Goal: Check status: Check status

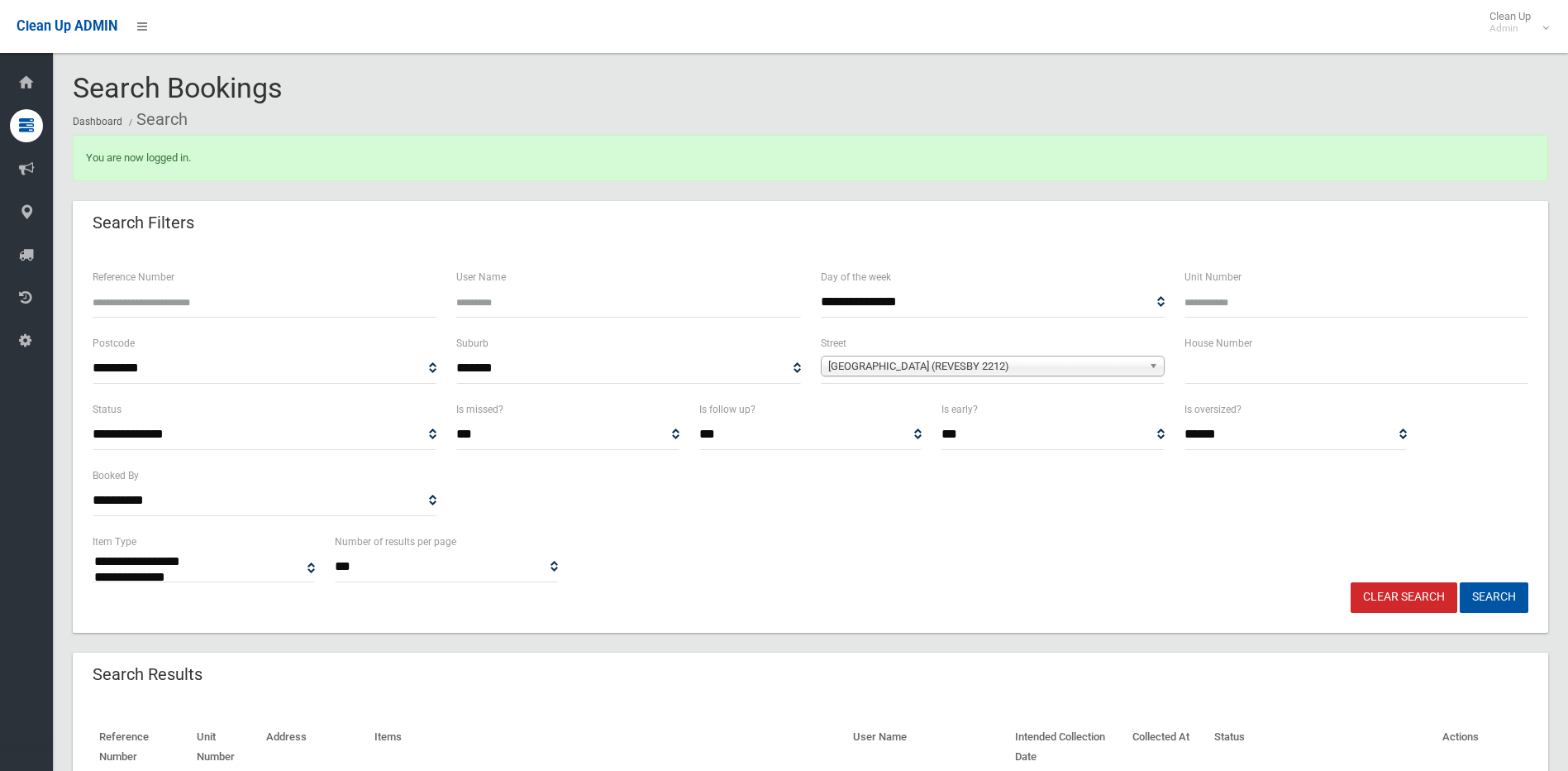
select select
click at [916, 365] on span "[GEOGRAPHIC_DATA] (REVESBY 2212)" at bounding box center [985, 366] width 314 height 20
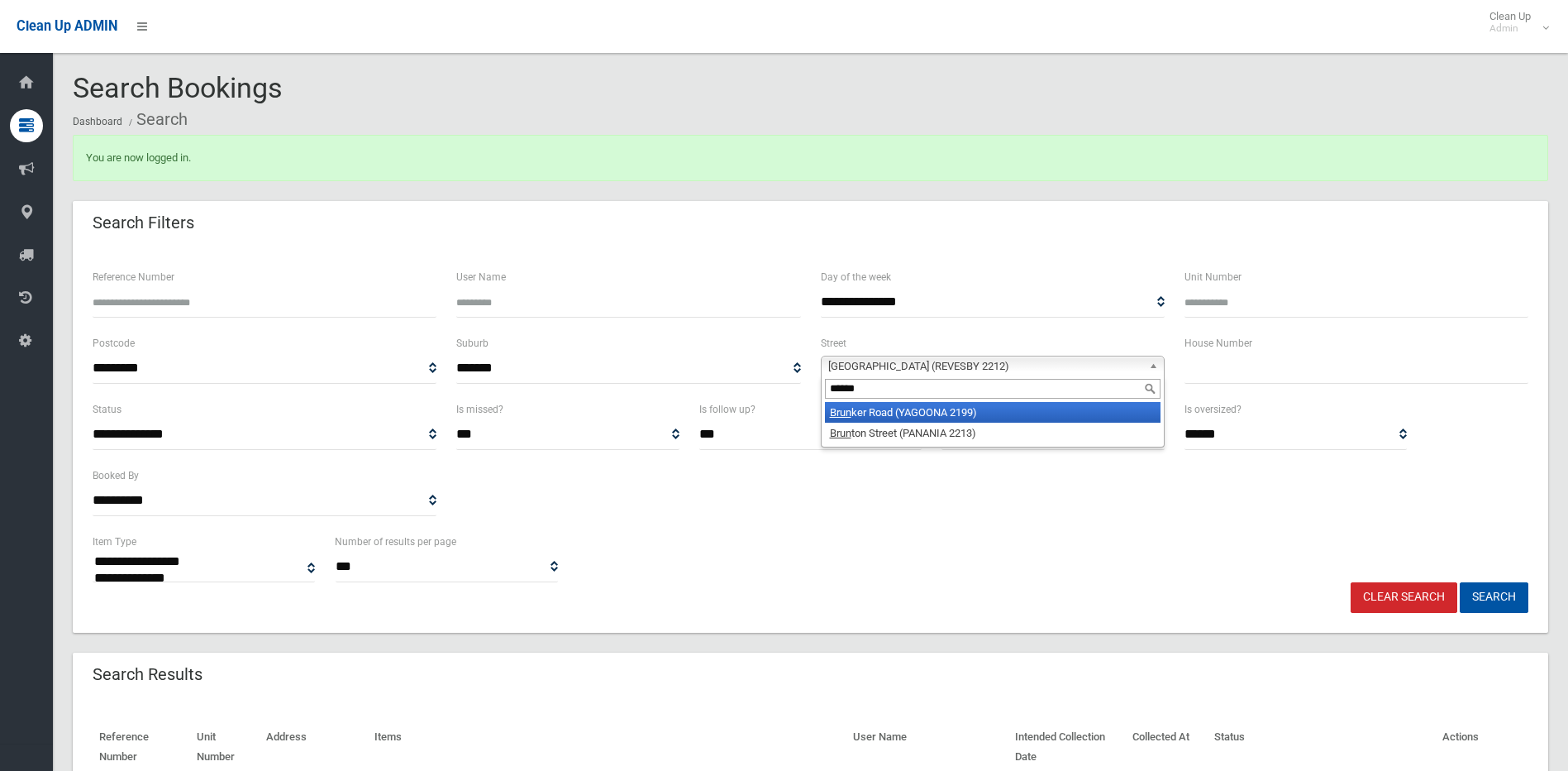
type input "*******"
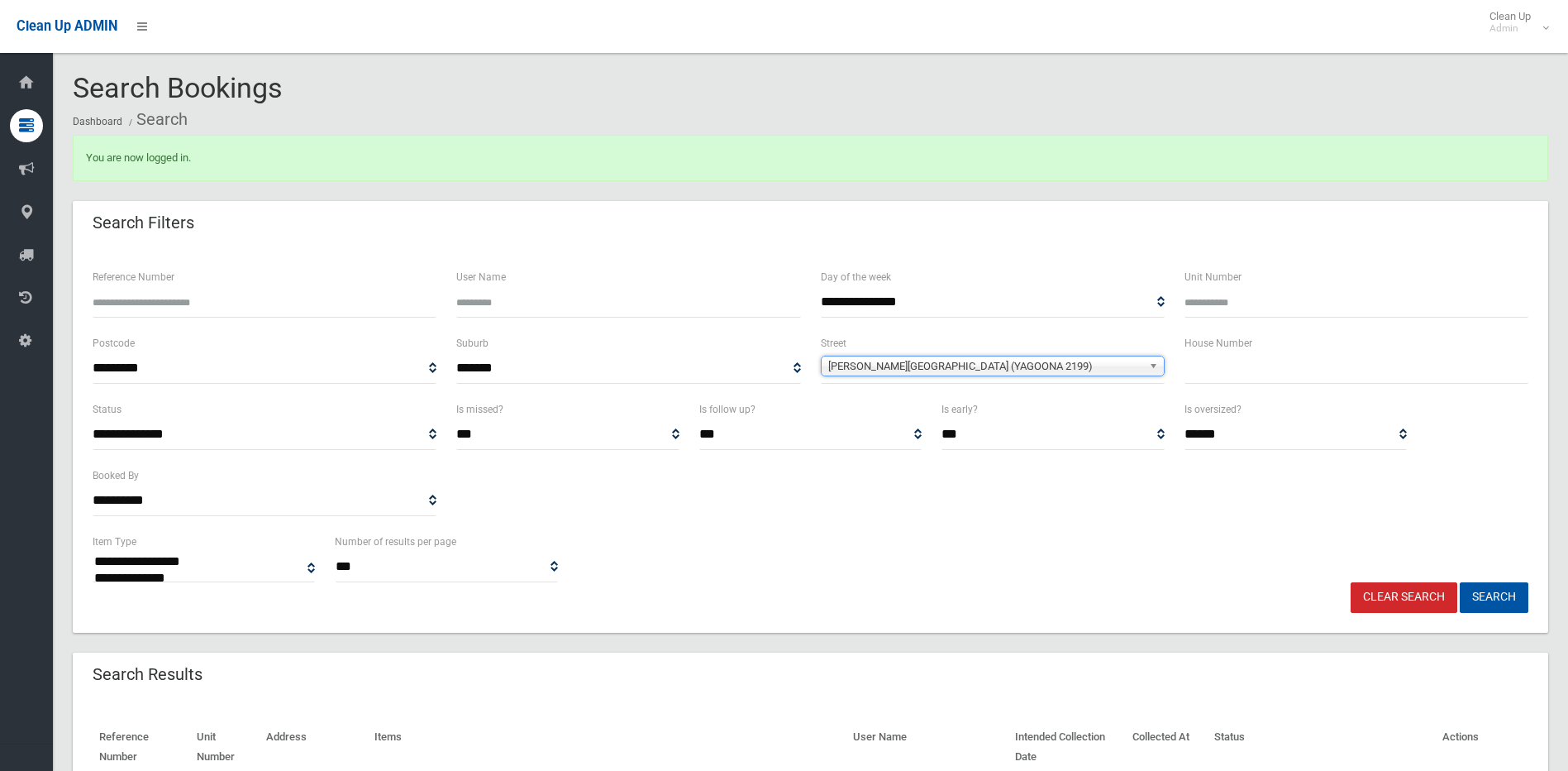
click at [1205, 356] on input "text" at bounding box center [1357, 369] width 344 height 31
type input "**"
click at [1515, 591] on button "Search" at bounding box center [1494, 597] width 69 height 31
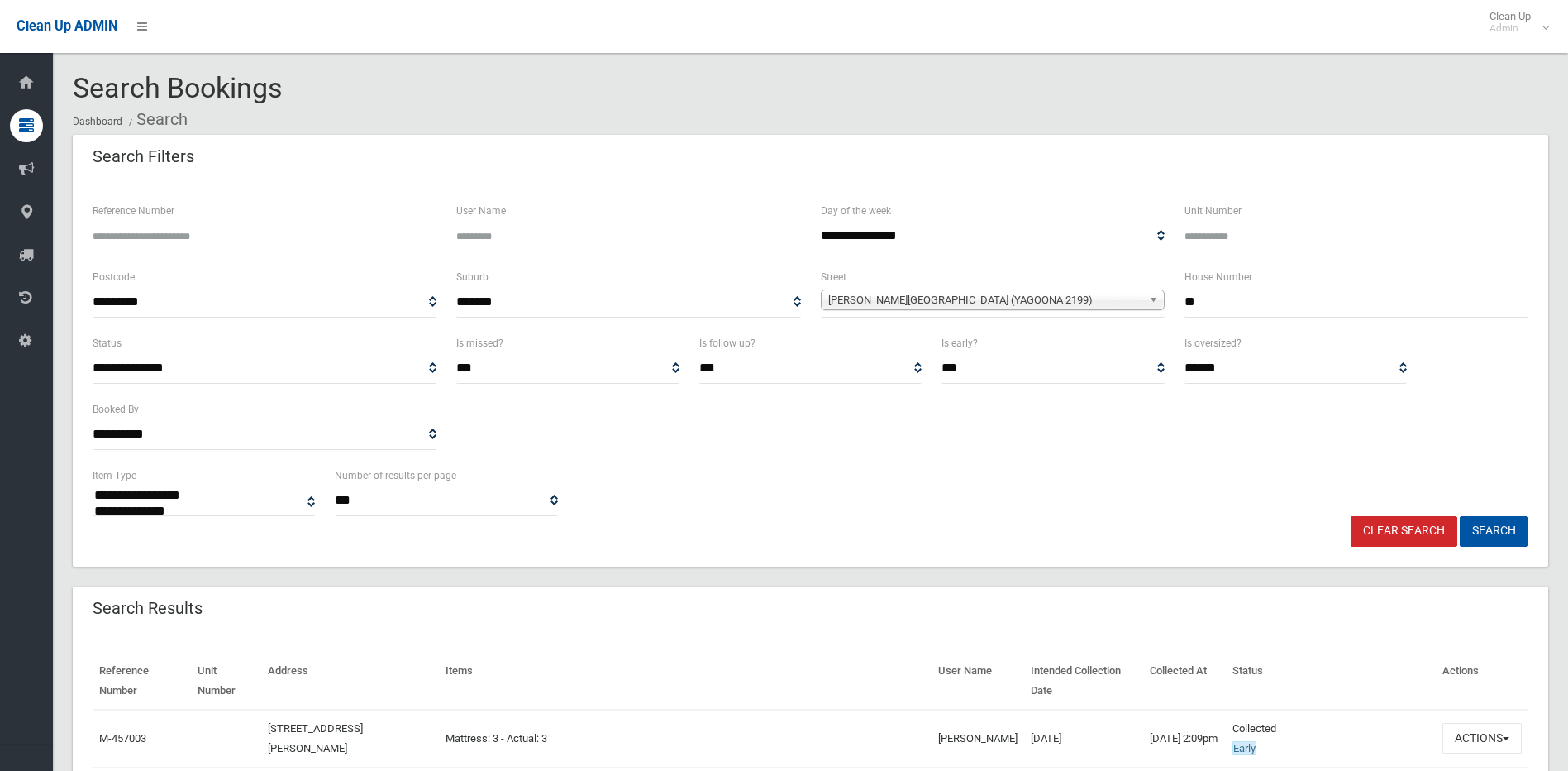
select select
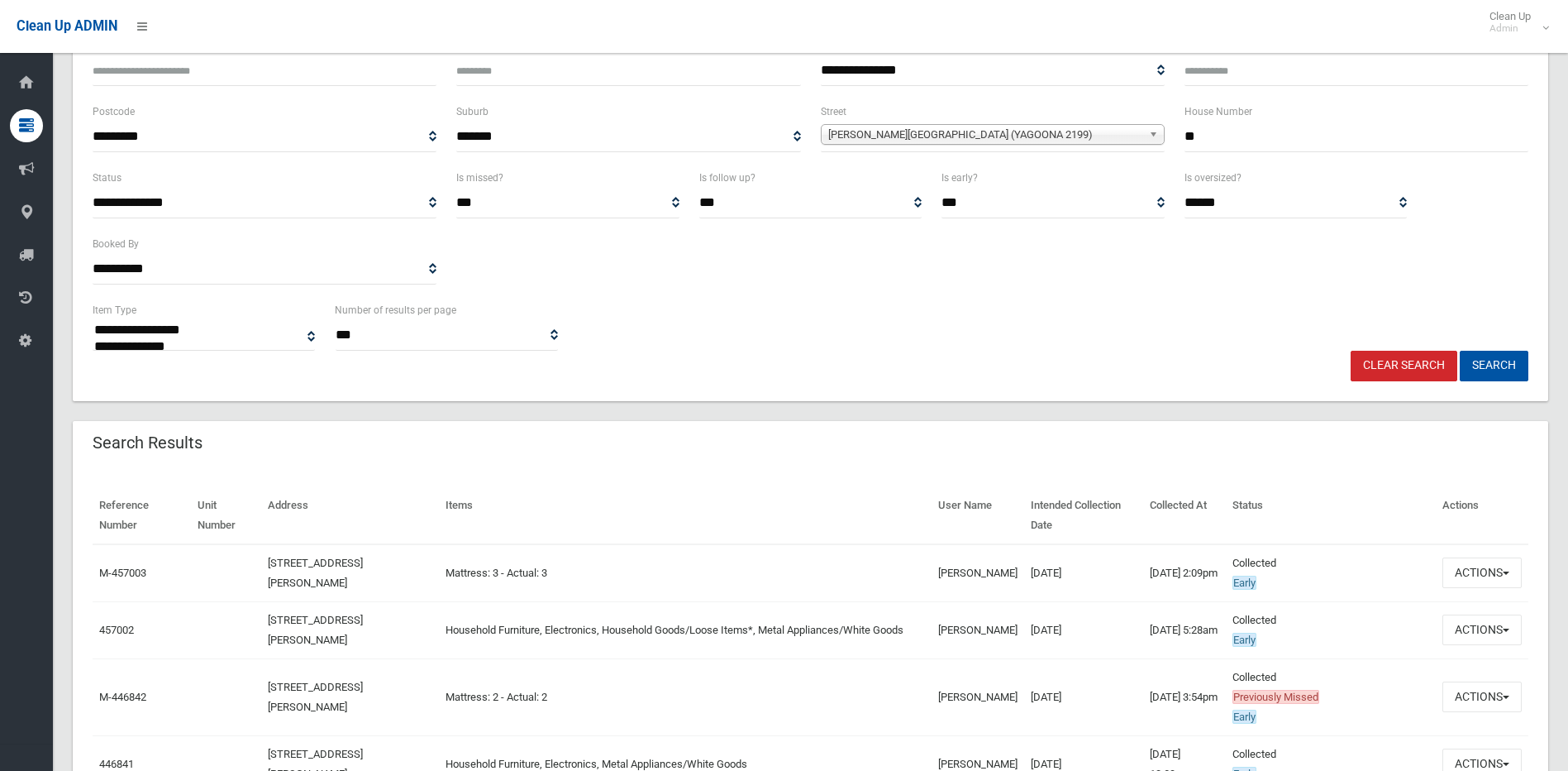
scroll to position [248, 0]
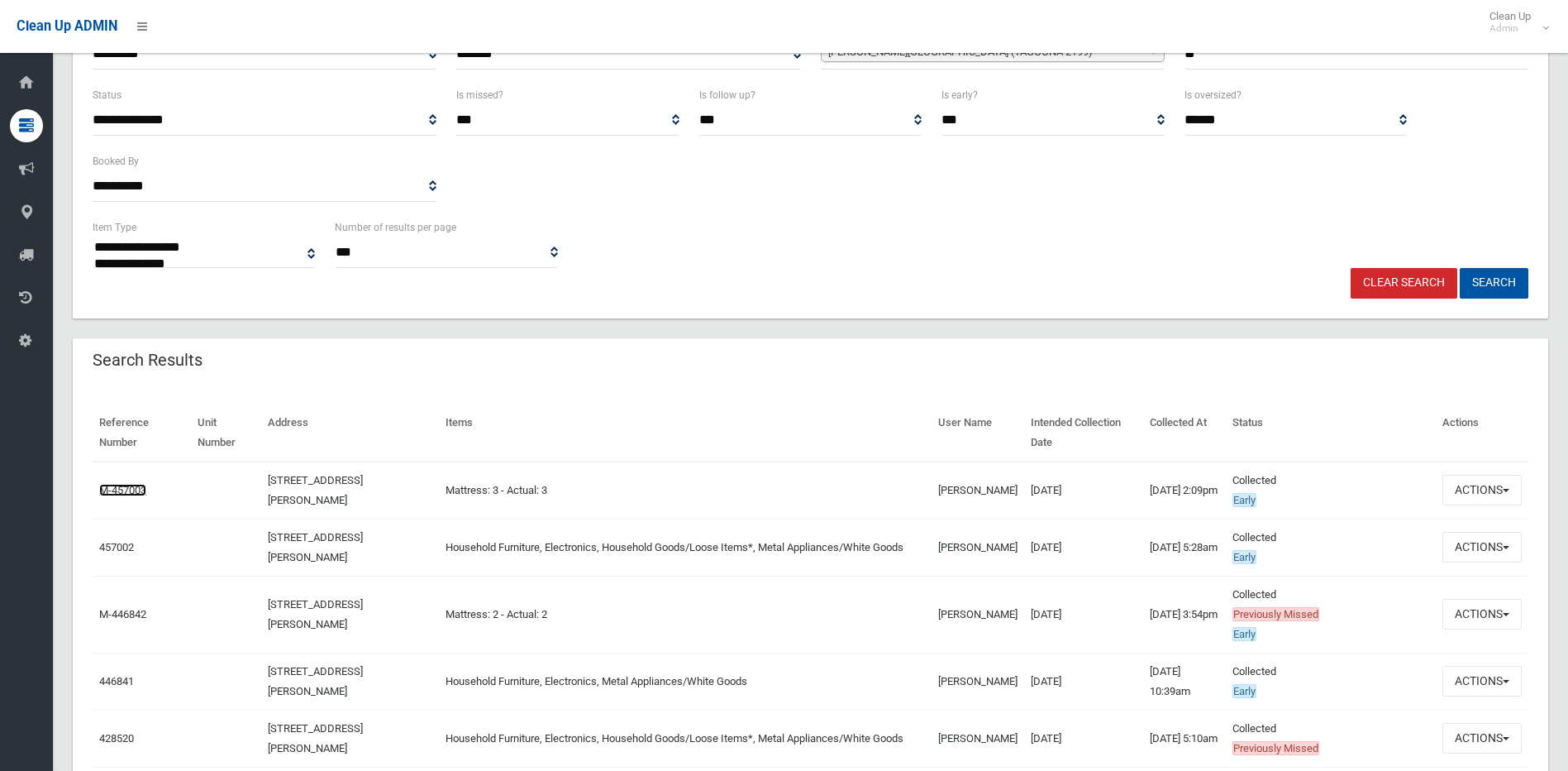
click at [134, 490] on link "M-457003" at bounding box center [122, 489] width 47 height 12
click at [123, 612] on link "M-446842" at bounding box center [122, 613] width 47 height 12
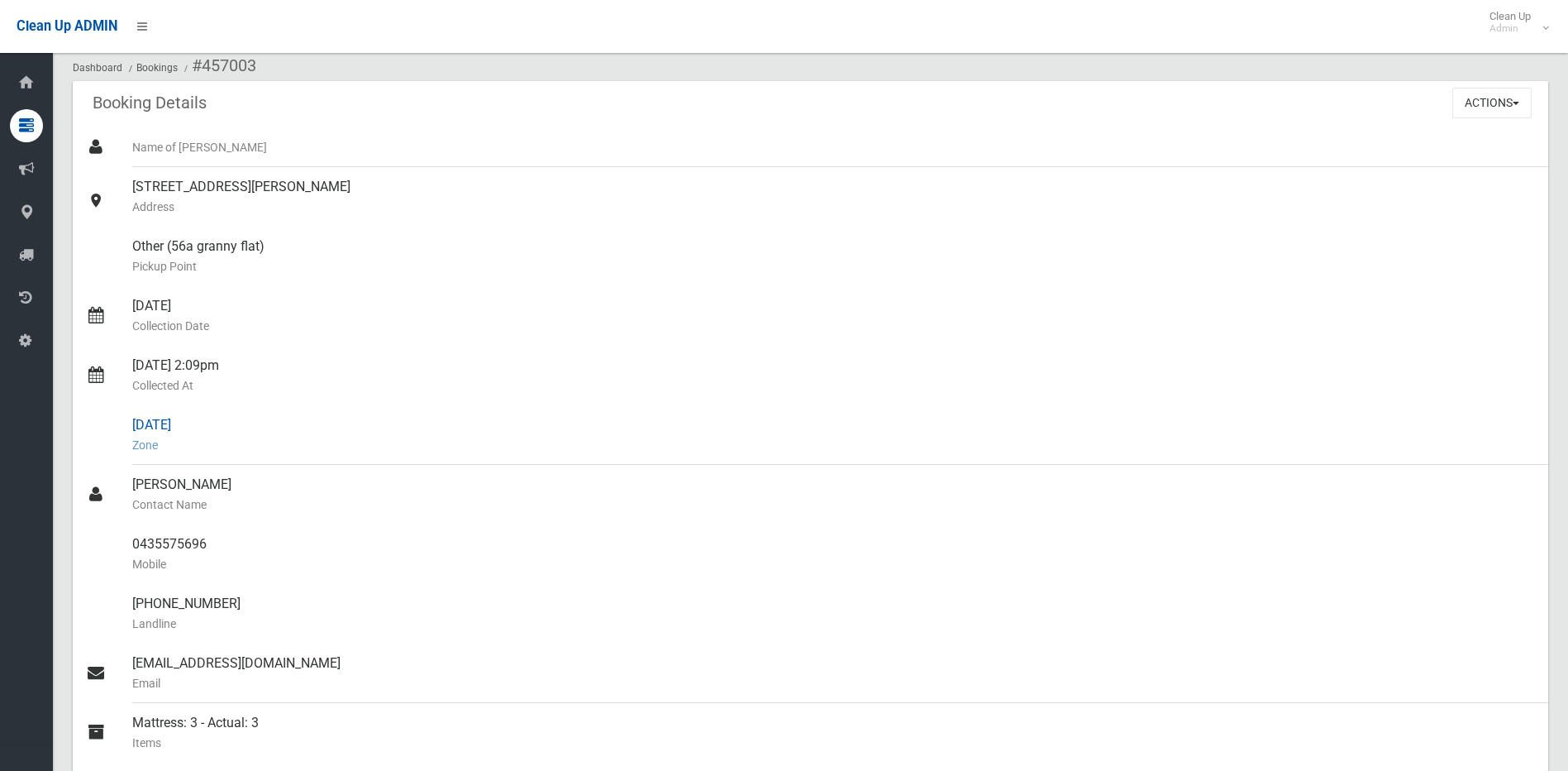
scroll to position [83, 0]
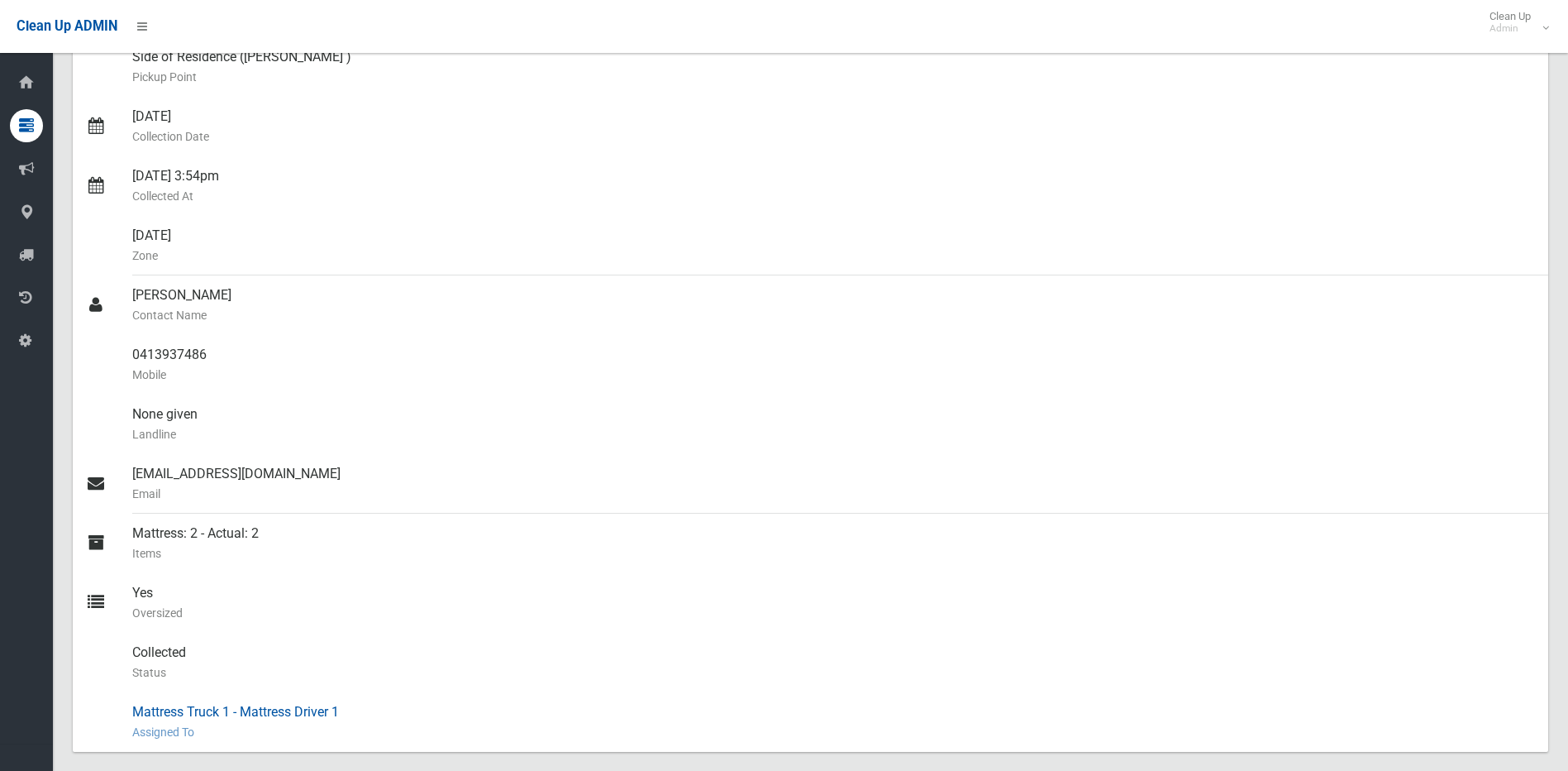
scroll to position [248, 0]
